Goal: Navigation & Orientation: Go to known website

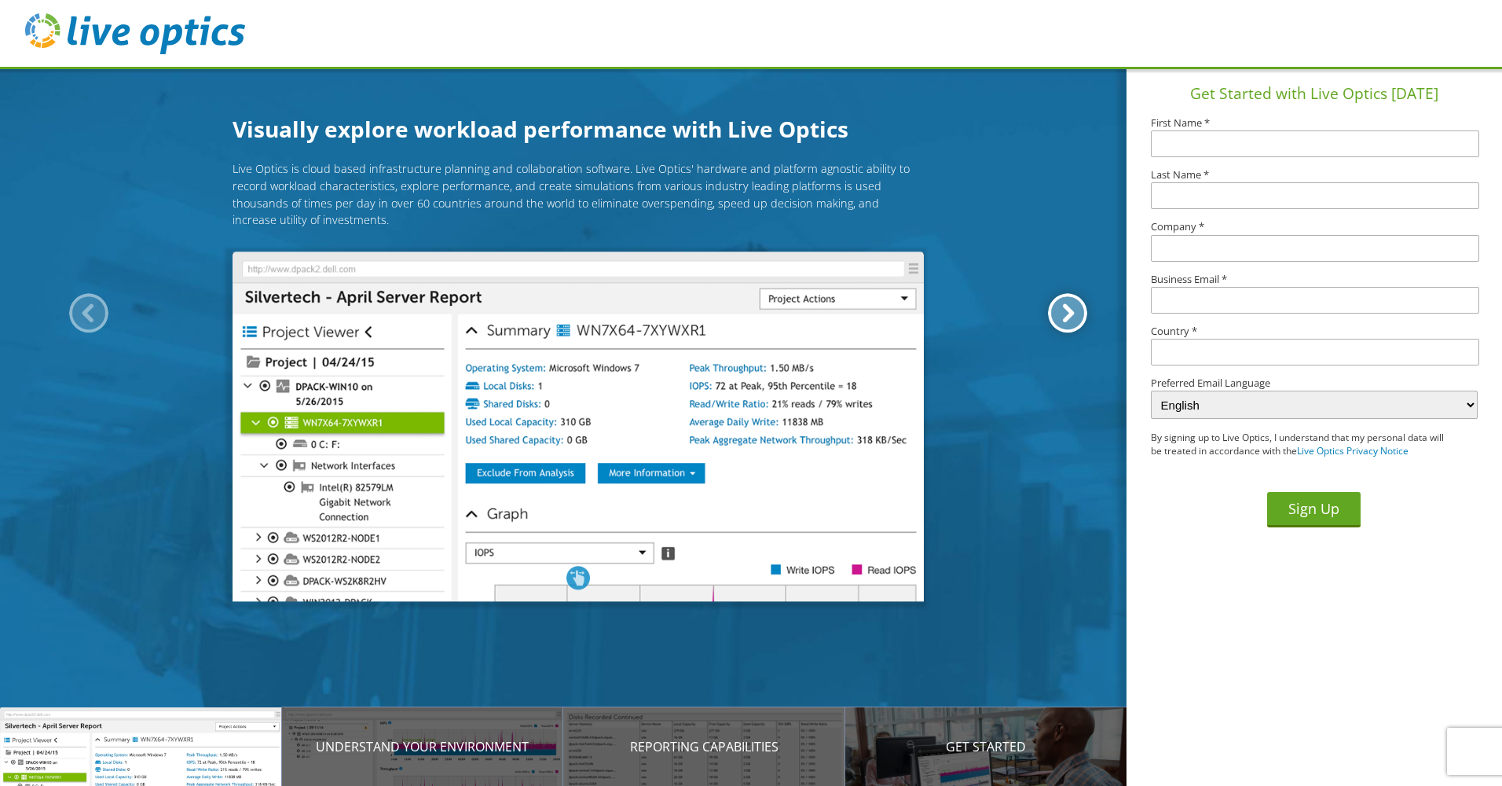
click at [1069, 317] on div at bounding box center [1067, 312] width 39 height 39
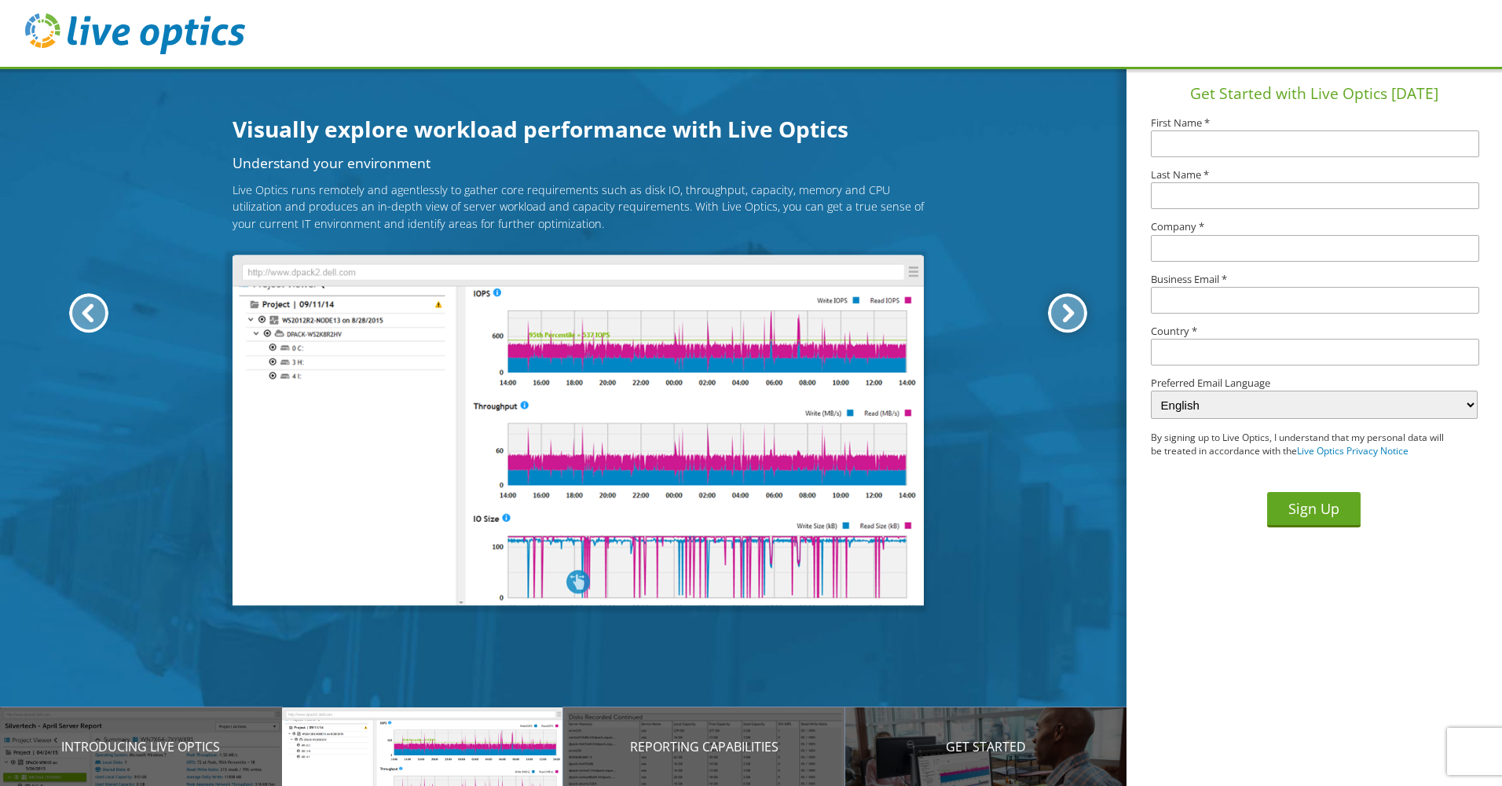
click at [1074, 316] on div at bounding box center [1067, 312] width 39 height 39
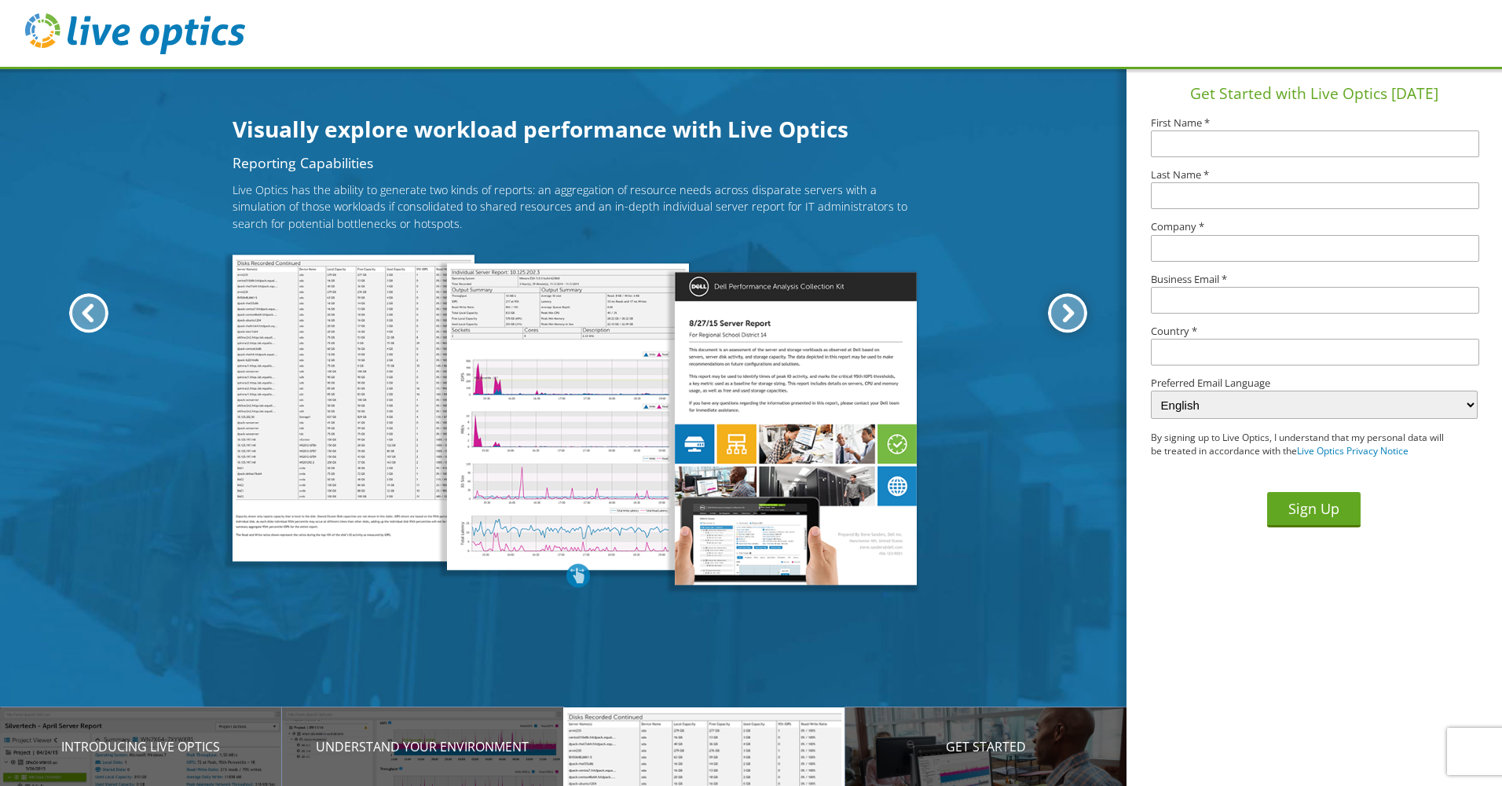
click at [1074, 316] on div at bounding box center [1067, 312] width 39 height 39
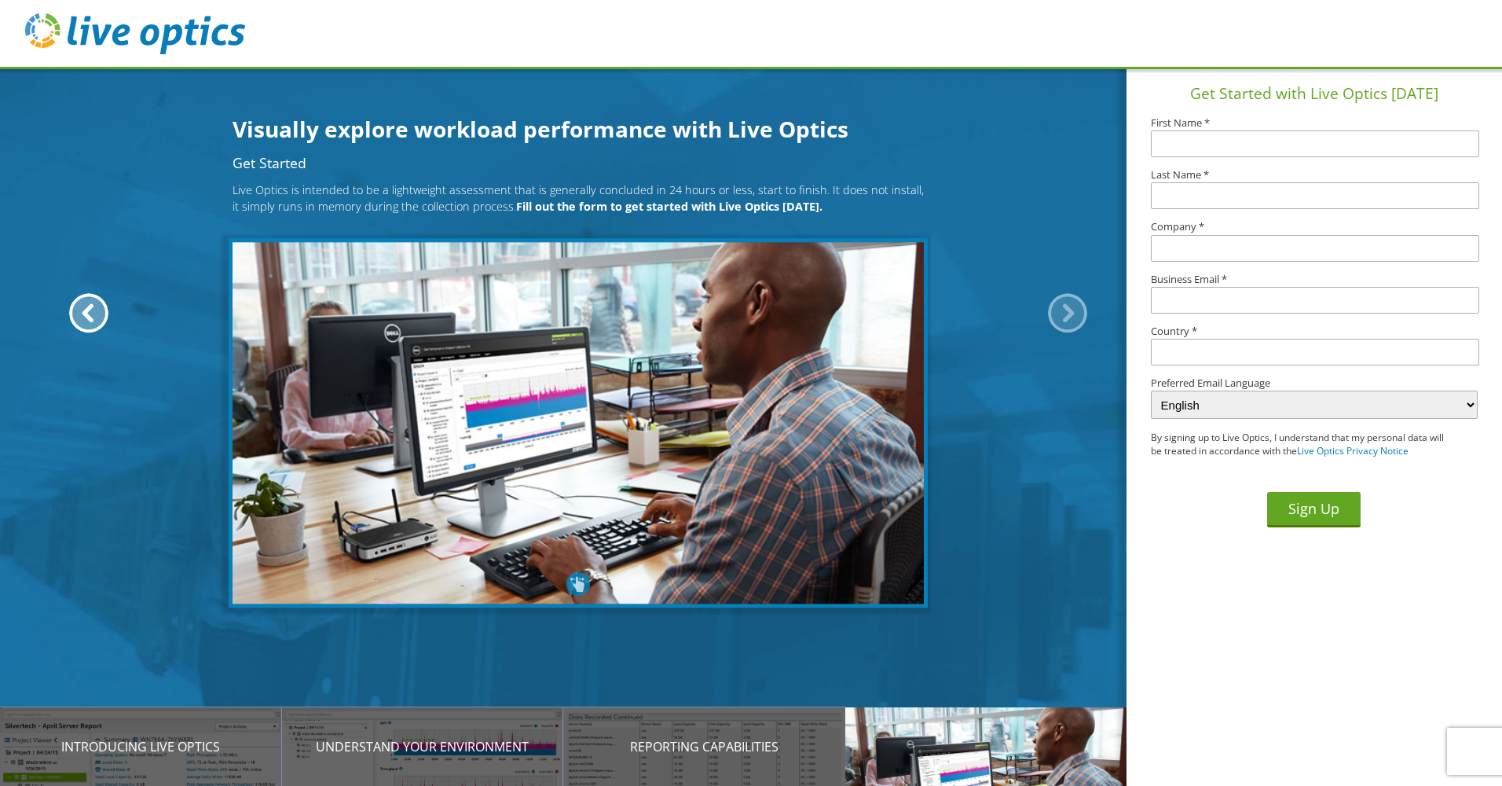
click at [1073, 317] on div at bounding box center [1067, 312] width 39 height 39
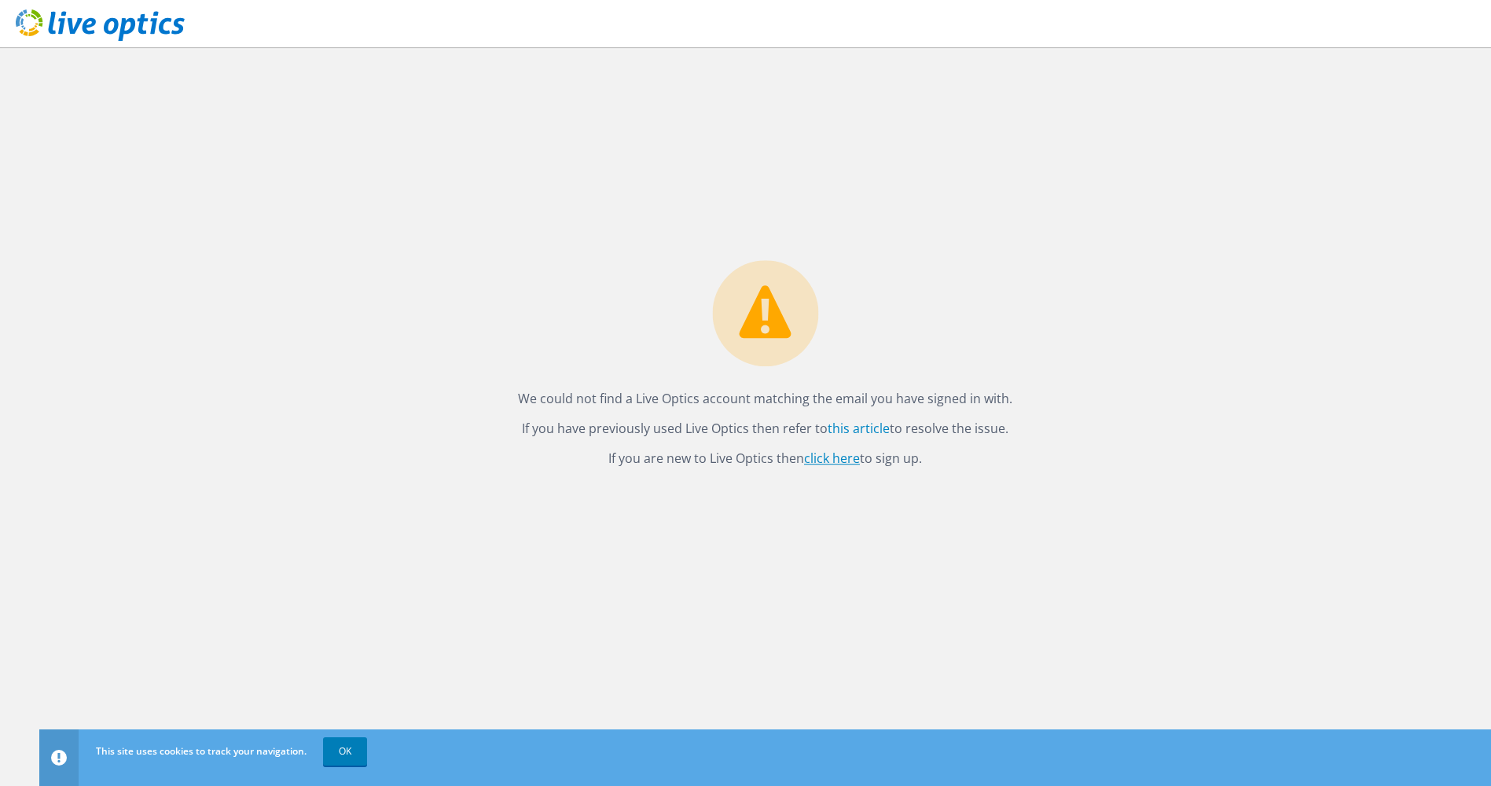
click at [838, 458] on link "click here" at bounding box center [832, 457] width 56 height 17
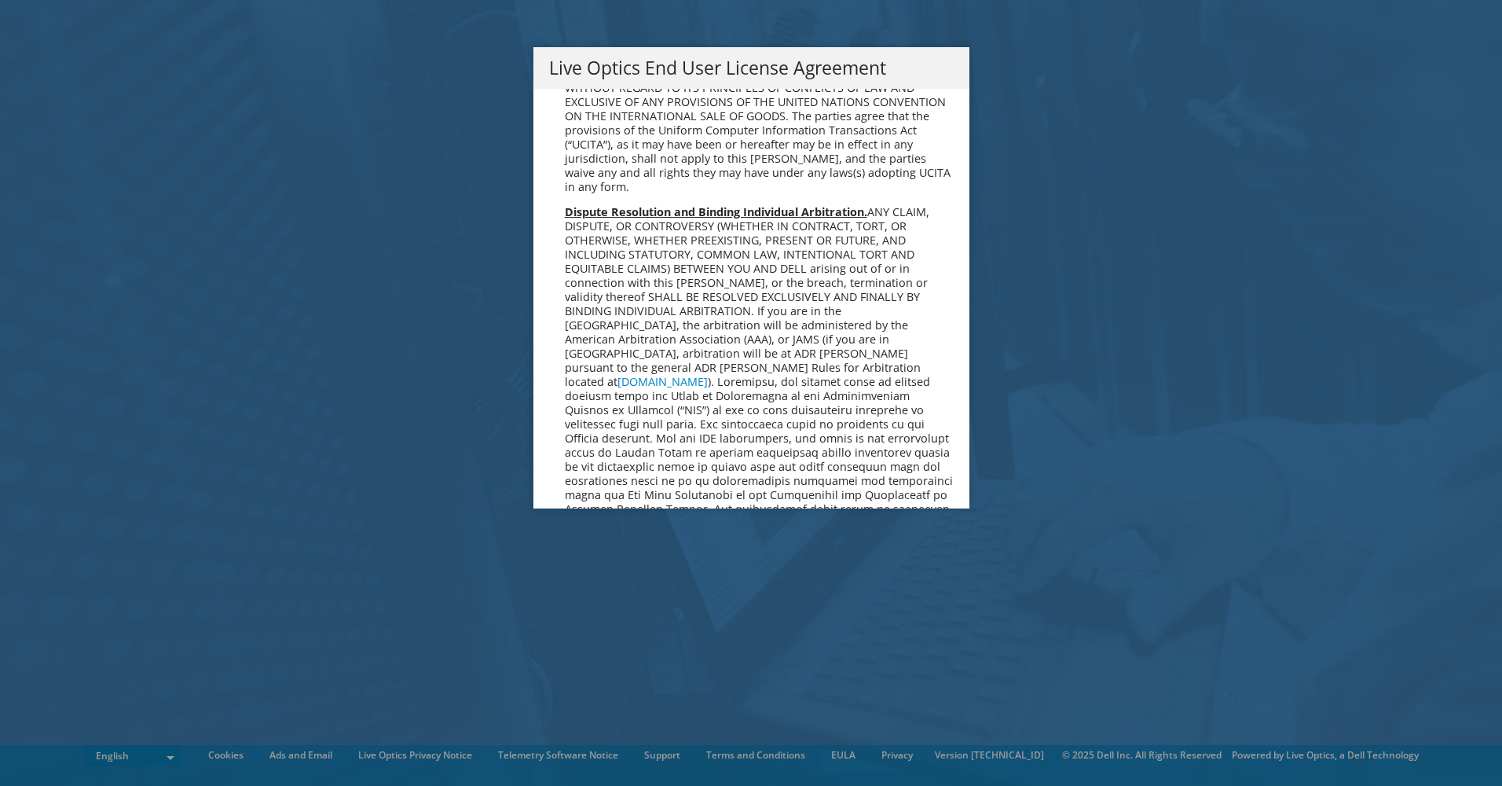
scroll to position [5942, 0]
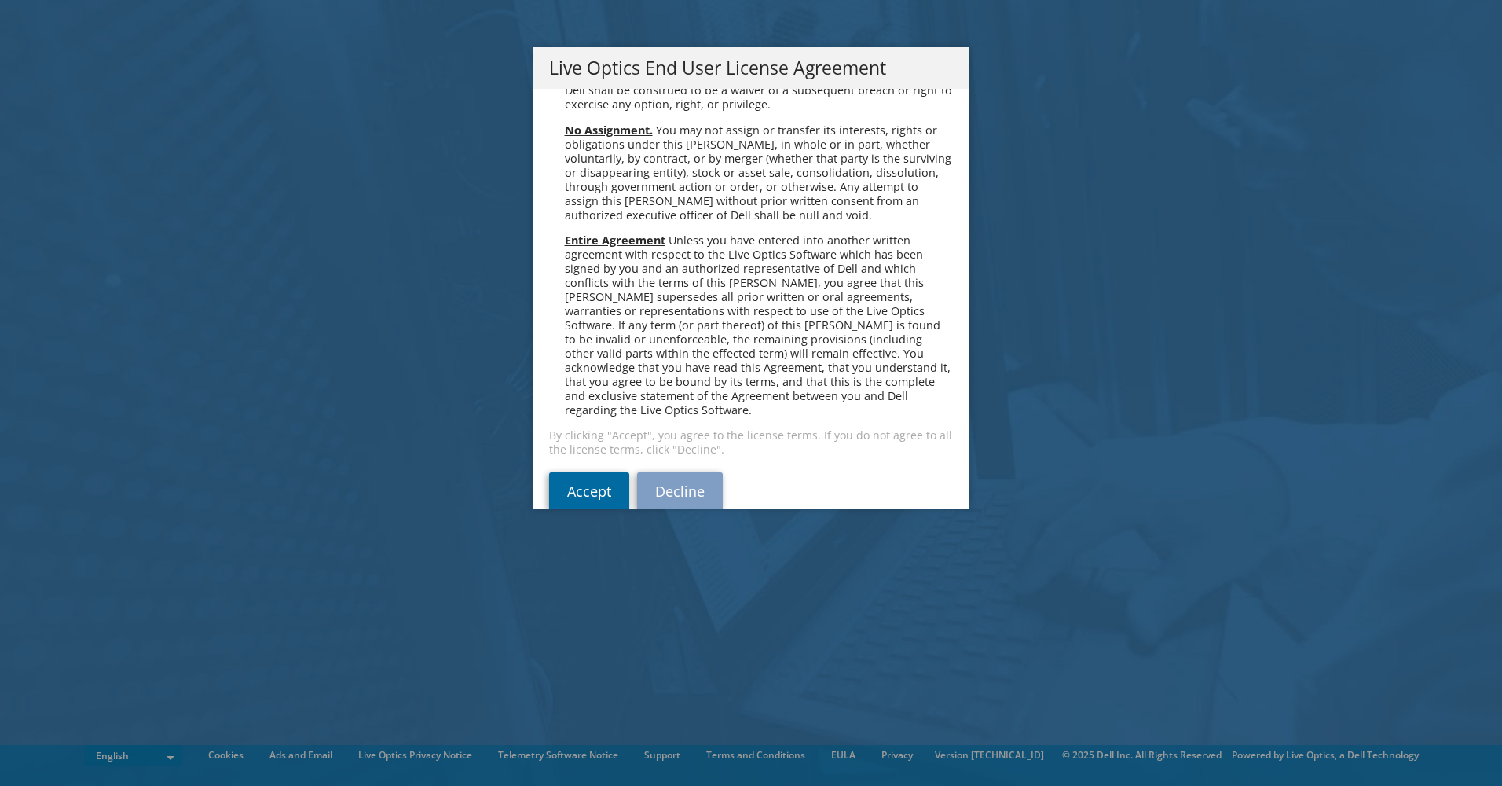
click at [564, 472] on link "Accept" at bounding box center [589, 491] width 80 height 38
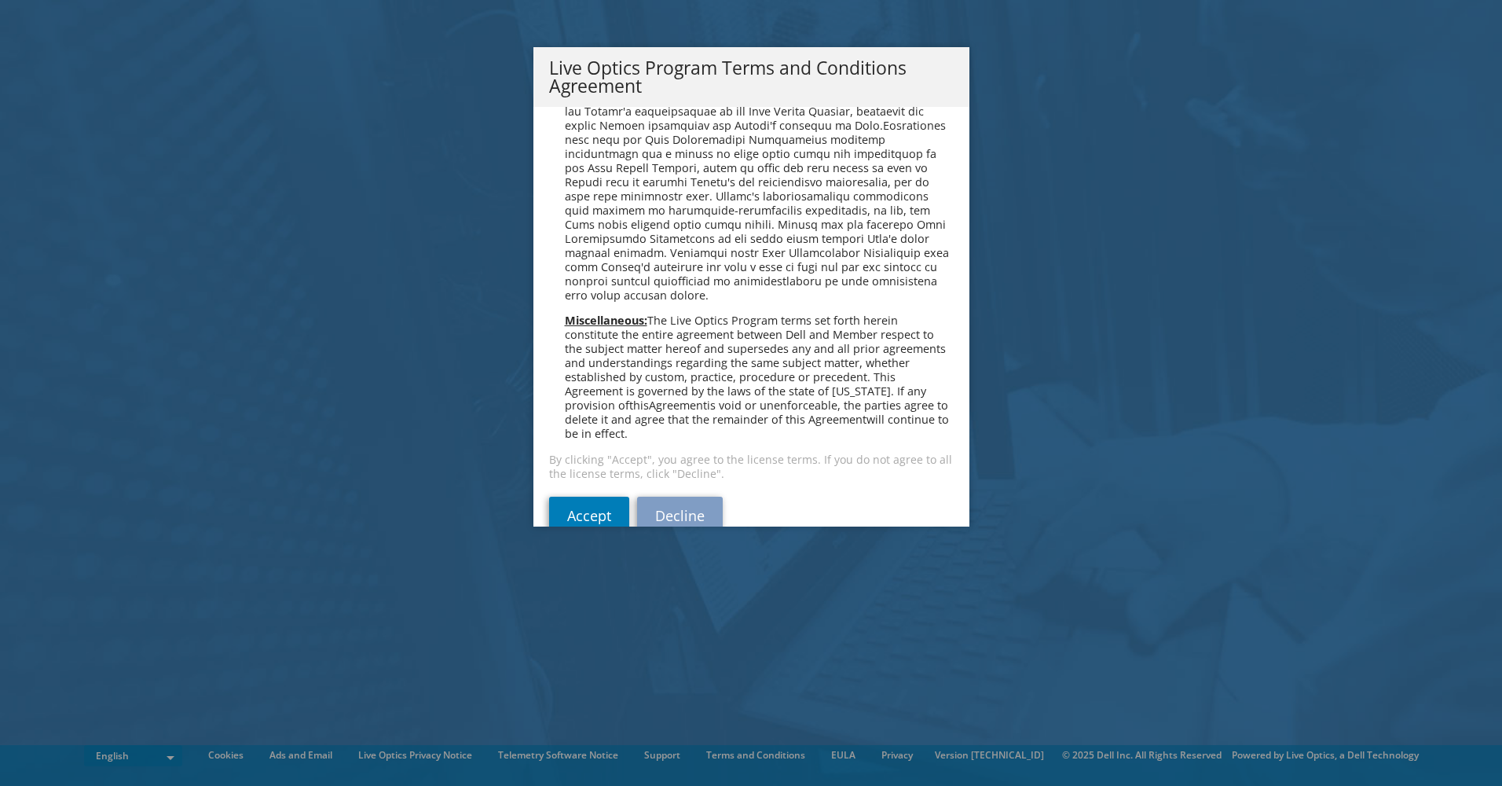
scroll to position [1125, 0]
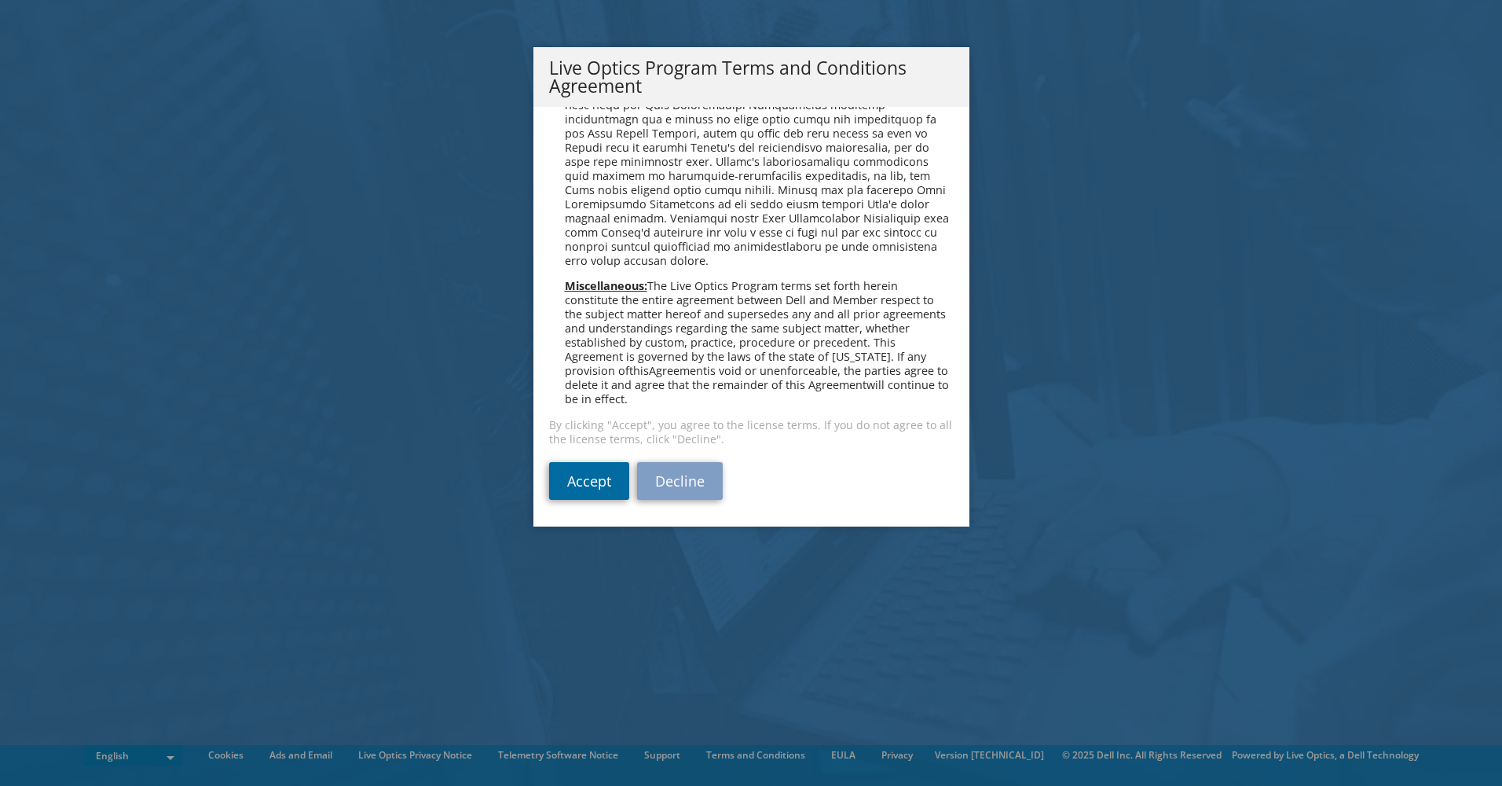
click at [577, 489] on link "Accept" at bounding box center [589, 481] width 80 height 38
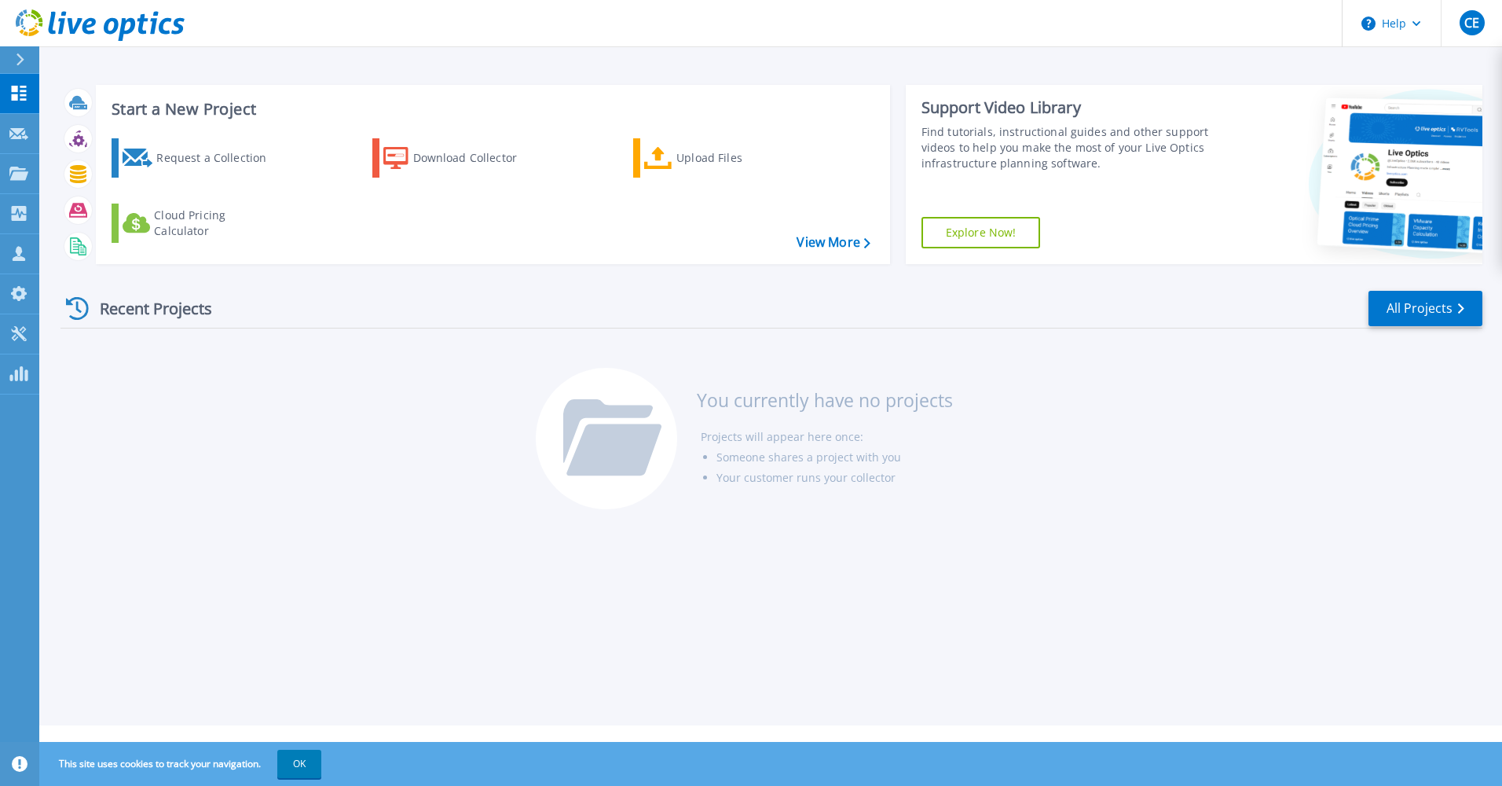
click at [963, 241] on link "Explore Now!" at bounding box center [981, 232] width 119 height 31
